Goal: Task Accomplishment & Management: Use online tool/utility

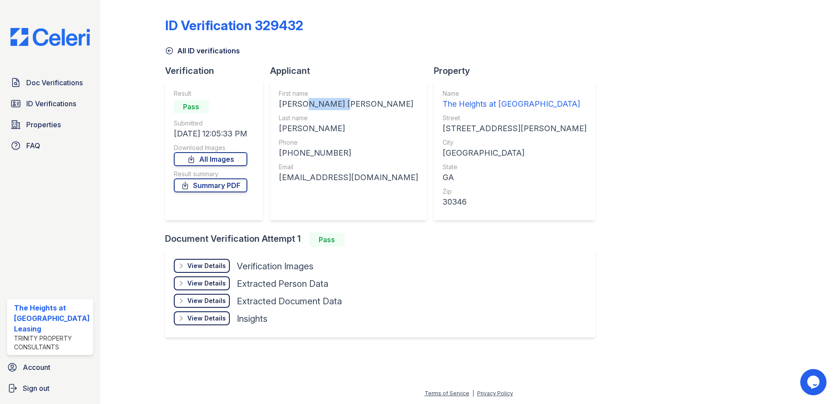
drag, startPoint x: 305, startPoint y: 105, endPoint x: 359, endPoint y: 99, distance: 54.5
click at [359, 99] on div "MARY KATHERINE" at bounding box center [348, 104] width 139 height 12
copy div "KATHERINE"
click at [53, 101] on span "ID Verifications" at bounding box center [51, 103] width 50 height 11
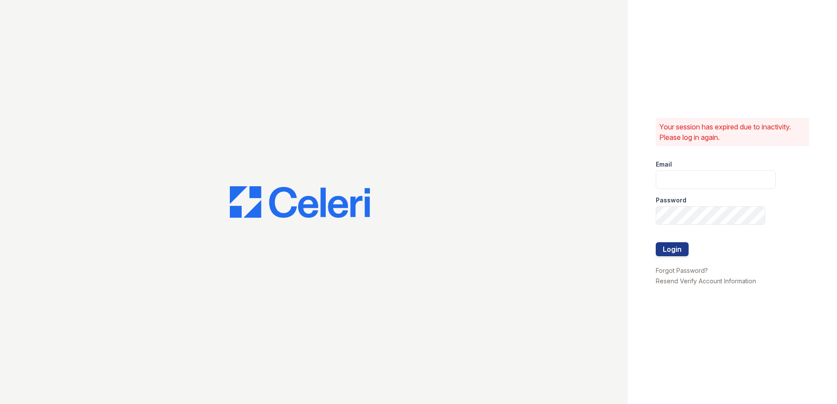
type input "theheightsatdunwoody@trinity-pm.com"
click at [673, 246] on button "Login" at bounding box center [672, 249] width 33 height 14
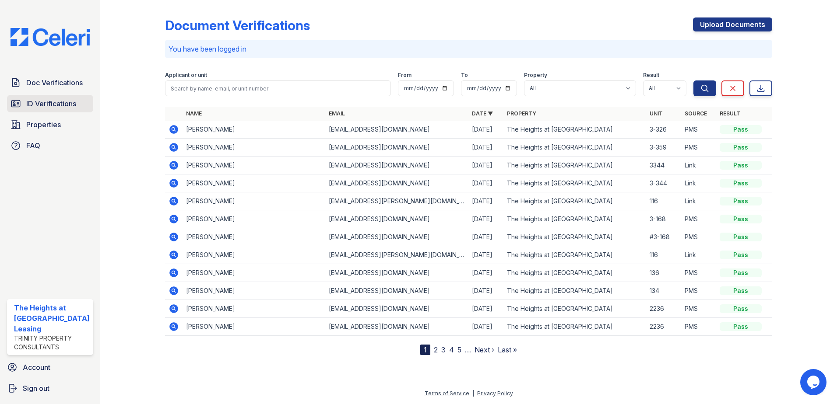
click at [49, 97] on link "ID Verifications" at bounding box center [50, 104] width 86 height 18
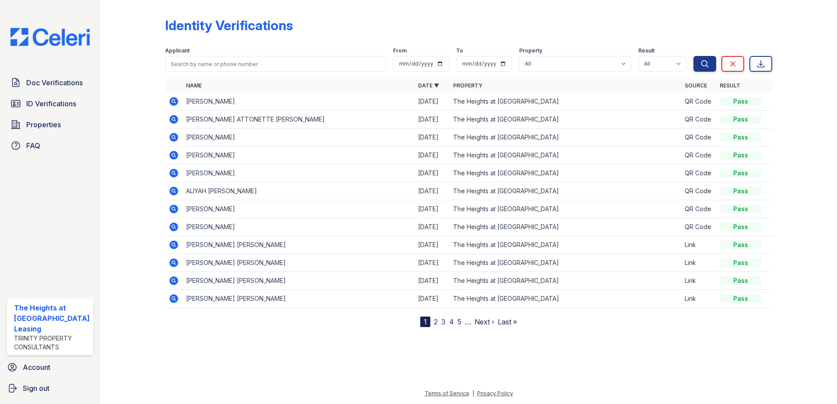
click at [174, 102] on icon at bounding box center [173, 101] width 11 height 11
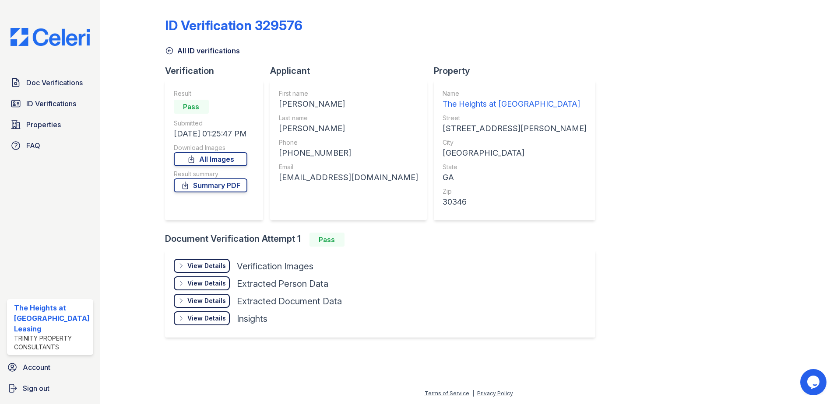
drag, startPoint x: 277, startPoint y: 102, endPoint x: 349, endPoint y: 100, distance: 71.8
click at [349, 100] on div "First name AMBAR GINELLA Last name BROOKS Phone +16784721426 Email ambarmartine…" at bounding box center [348, 151] width 157 height 140
copy div "AMBAR GINELLA"
drag, startPoint x: 278, startPoint y: 130, endPoint x: 319, endPoint y: 128, distance: 40.8
click at [319, 128] on div "First name AMBAR GINELLA Last name BROOKS Phone +16784721426 Email ambarmartine…" at bounding box center [348, 151] width 157 height 140
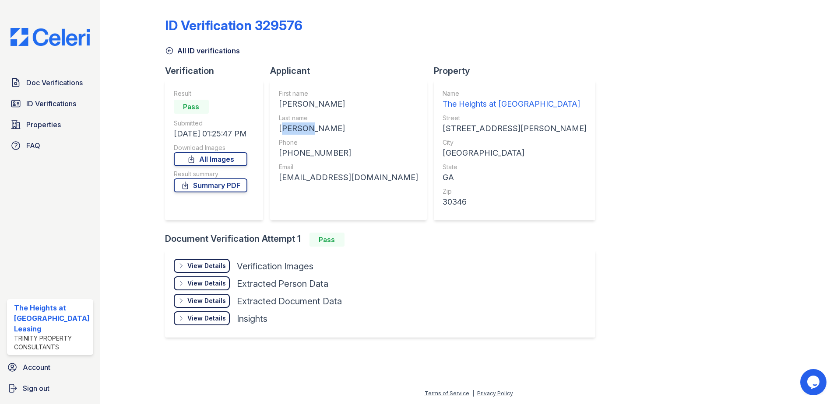
copy div "BROOKS"
drag, startPoint x: 285, startPoint y: 153, endPoint x: 347, endPoint y: 153, distance: 62.6
click at [347, 153] on div "+16784721426" at bounding box center [348, 153] width 139 height 12
copy div "16784721426"
drag, startPoint x: 280, startPoint y: 176, endPoint x: 384, endPoint y: 184, distance: 104.5
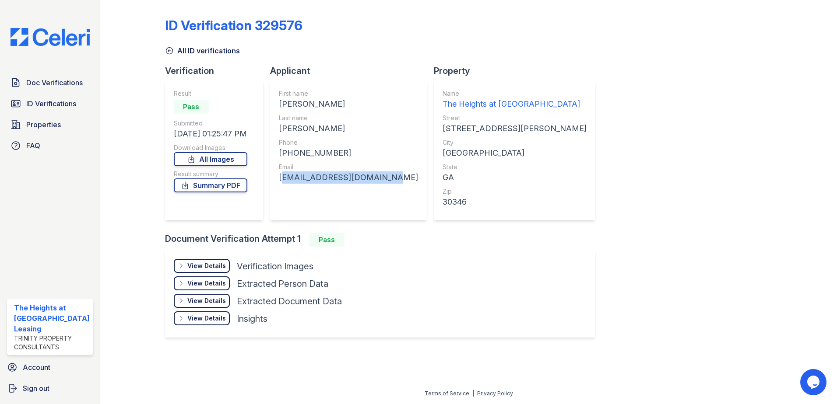
click at [384, 184] on div "First name AMBAR GINELLA Last name BROOKS Phone +16784721426 Email ambarmartine…" at bounding box center [348, 150] width 139 height 123
copy div "ambarmartinez2@gmail.com"
